Goal: Check status: Check status

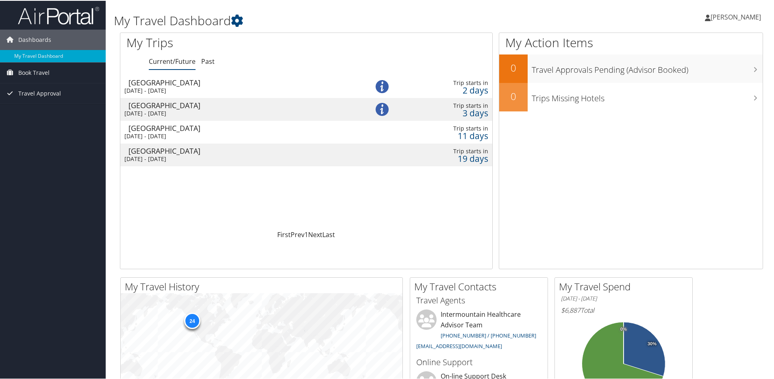
click at [305, 218] on div "Loading... Spokane Sat 6 Sep 2025 - Sun 7 Sep 2025 Trip starts in 2 days Salt L…" at bounding box center [306, 151] width 372 height 155
click at [35, 35] on span "Dashboards" at bounding box center [34, 39] width 33 height 20
click at [64, 14] on img at bounding box center [58, 14] width 81 height 19
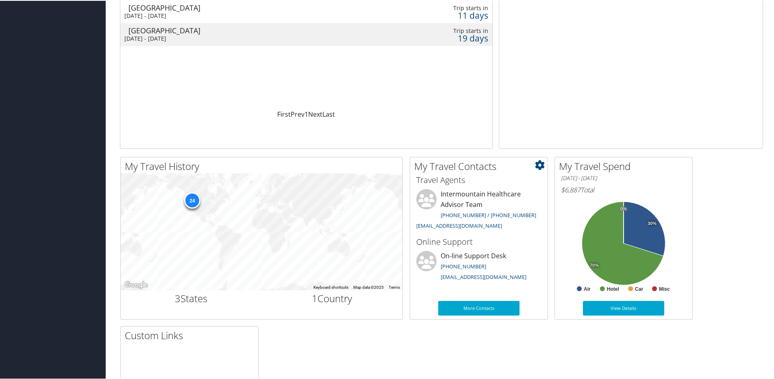
scroll to position [122, 0]
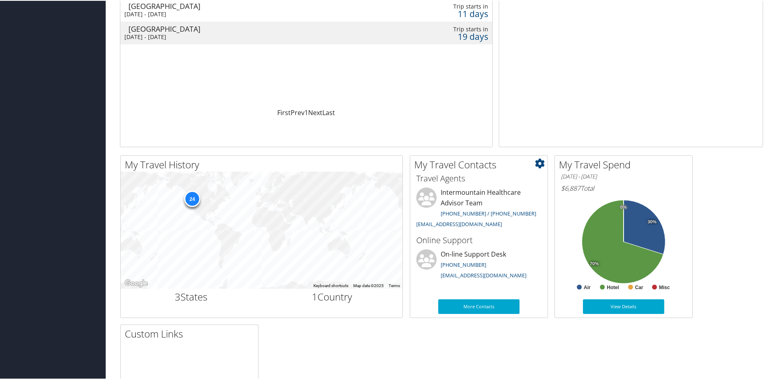
click at [490, 200] on li "Intermountain Healthcare Advisor Team 801-327-7675 / 801-327-7727 intermountain…" at bounding box center [478, 209] width 133 height 44
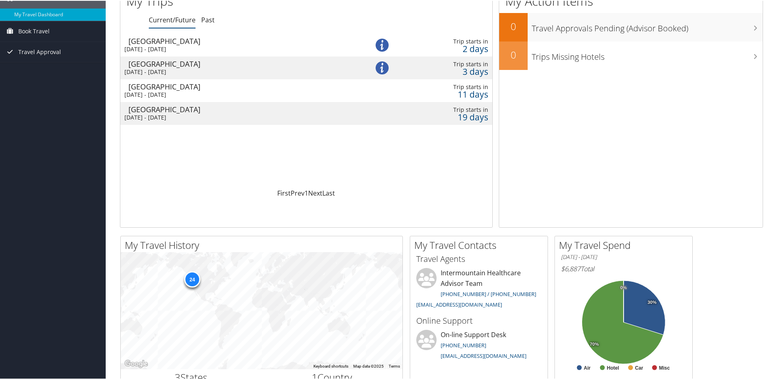
scroll to position [0, 0]
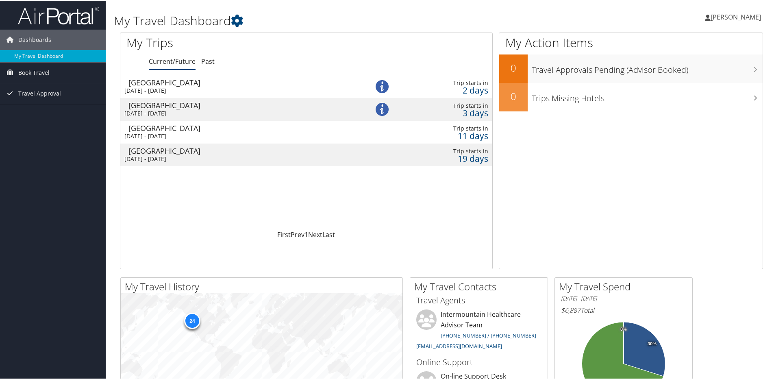
click at [287, 107] on div "[GEOGRAPHIC_DATA]" at bounding box center [240, 104] width 224 height 7
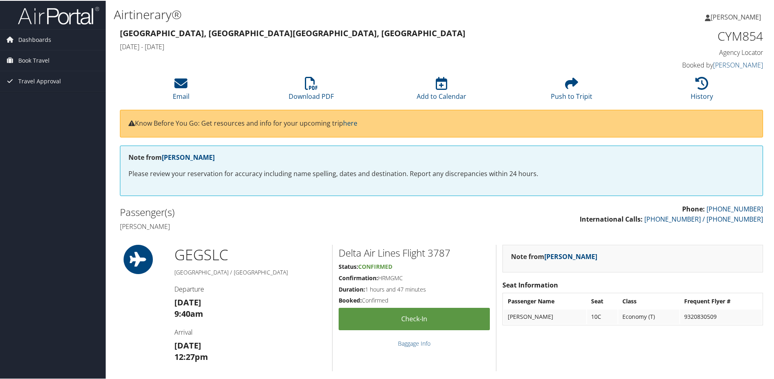
click at [287, 58] on div "[GEOGRAPHIC_DATA], [GEOGRAPHIC_DATA] [GEOGRAPHIC_DATA], [GEOGRAPHIC_DATA] [DATE…" at bounding box center [441, 49] width 655 height 46
click at [39, 42] on span "Dashboards" at bounding box center [34, 39] width 33 height 20
click at [30, 55] on link "My Travel Dashboard" at bounding box center [53, 55] width 106 height 12
click at [41, 72] on span "Book Travel" at bounding box center [33, 72] width 31 height 20
click at [41, 39] on span "Dashboards" at bounding box center [34, 39] width 33 height 20
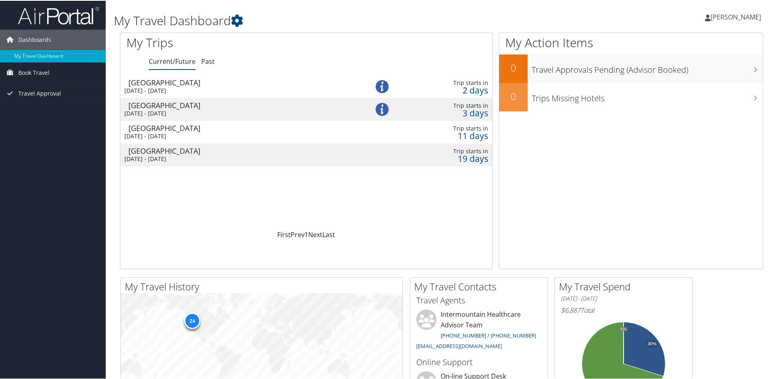
click at [381, 83] on img at bounding box center [382, 85] width 13 height 13
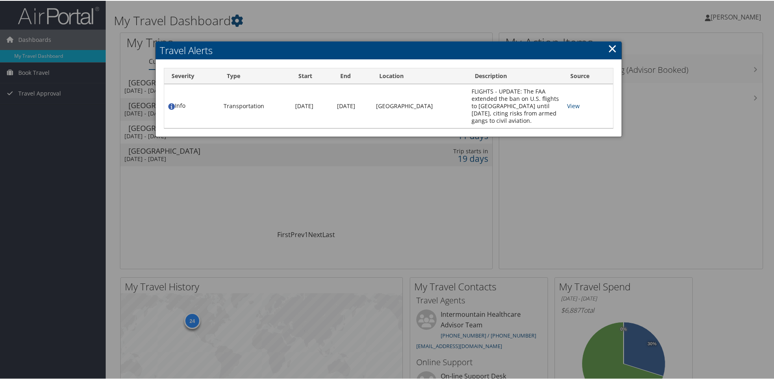
click at [611, 51] on link "×" at bounding box center [612, 47] width 9 height 16
